Goal: Information Seeking & Learning: Learn about a topic

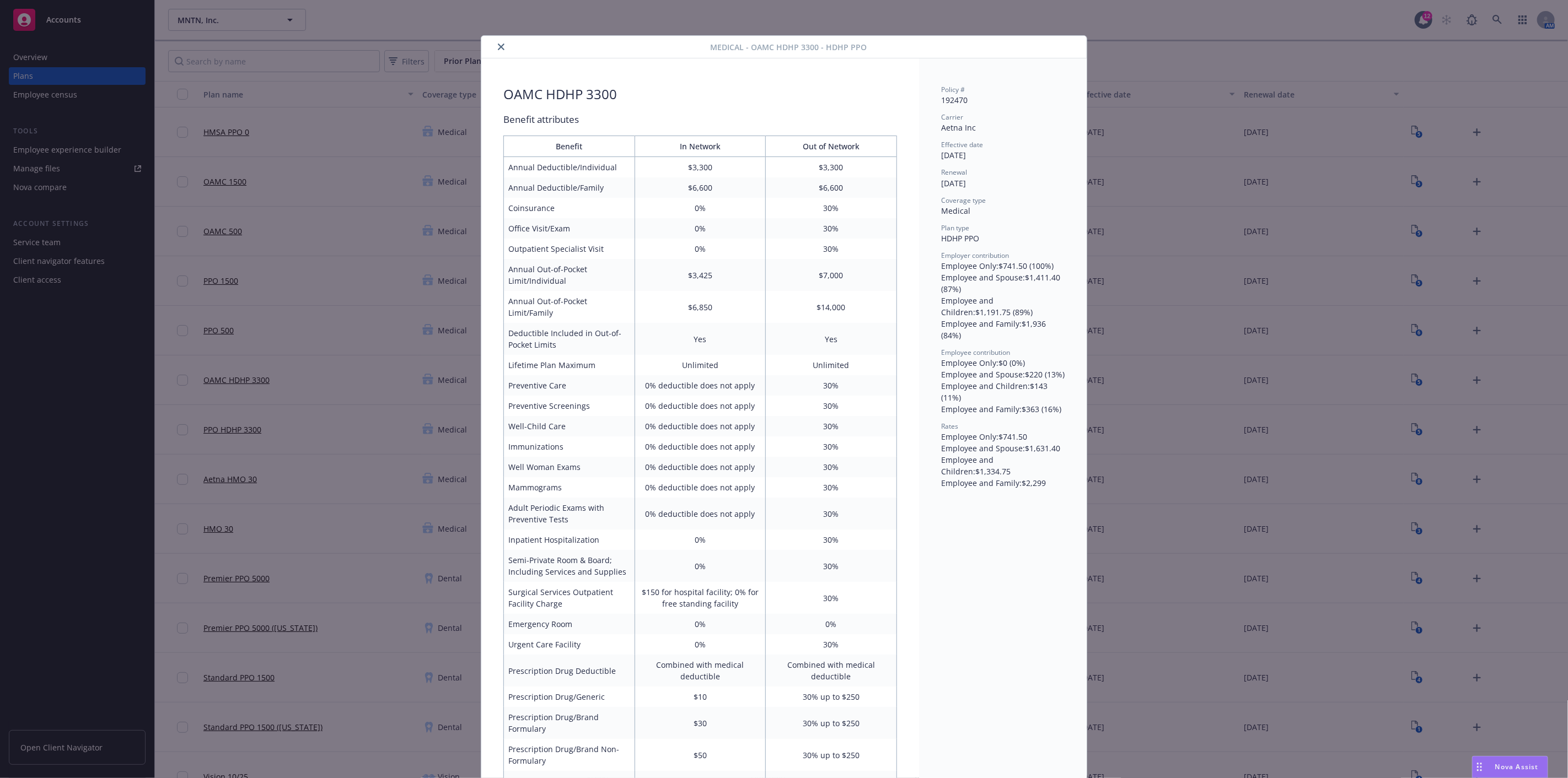
click at [498, 45] on icon "close" at bounding box center [501, 46] width 7 height 7
